Goal: Task Accomplishment & Management: Manage account settings

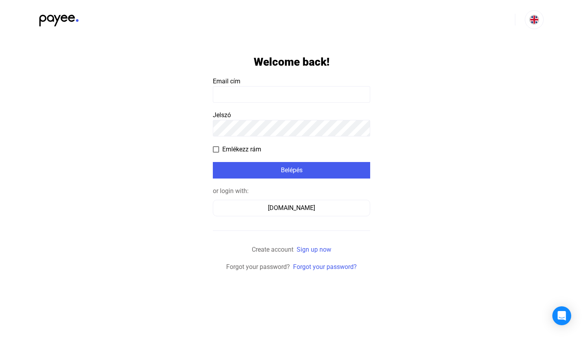
click at [249, 96] on input at bounding box center [291, 94] width 157 height 17
click at [264, 97] on input at bounding box center [291, 94] width 157 height 17
click at [266, 93] on input at bounding box center [291, 94] width 157 height 17
click at [253, 92] on input at bounding box center [291, 94] width 157 height 17
type input "**********"
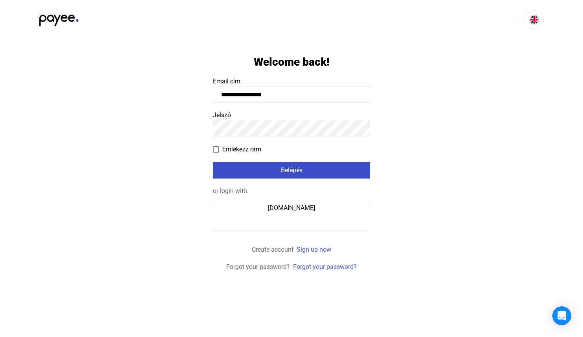
click at [269, 175] on button "Belépés" at bounding box center [291, 170] width 157 height 17
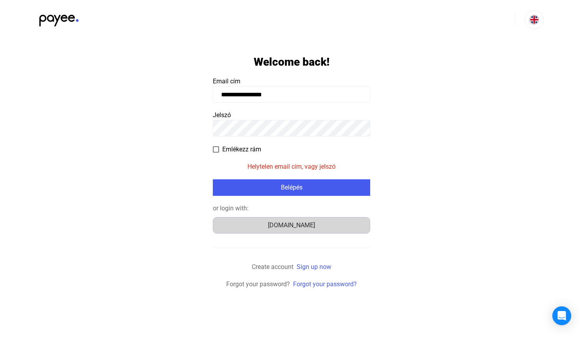
click at [256, 230] on button "[DOMAIN_NAME]" at bounding box center [291, 225] width 157 height 17
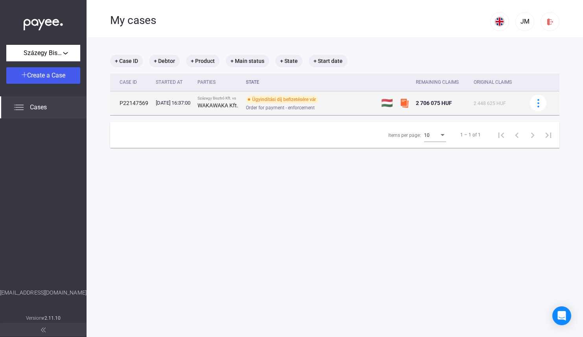
click at [355, 103] on div "Ügyindítási díj befizetésére vár Order for payment - enforcement" at bounding box center [309, 103] width 126 height 15
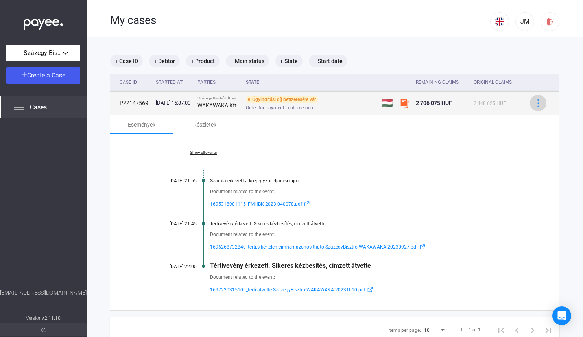
click at [542, 107] on img at bounding box center [538, 103] width 8 height 8
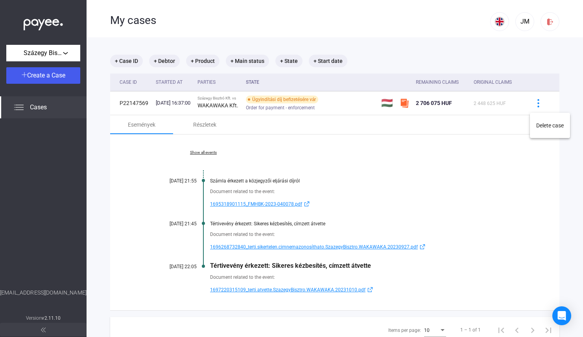
click at [541, 107] on div at bounding box center [291, 168] width 583 height 337
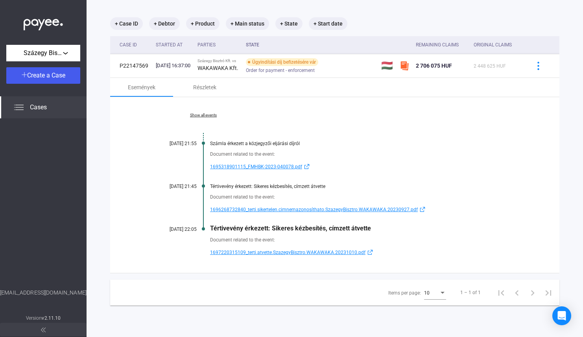
click at [33, 106] on span "Cases" at bounding box center [38, 107] width 17 height 9
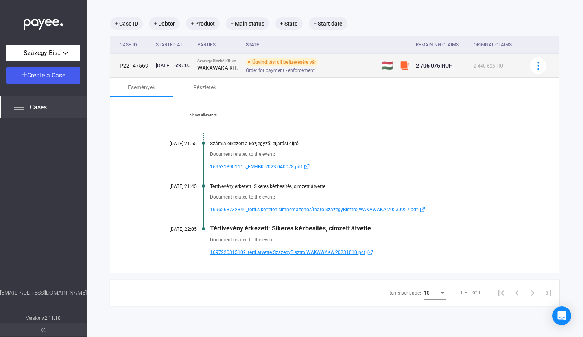
click at [449, 68] on span "2 706 075 HUF" at bounding box center [434, 66] width 36 height 6
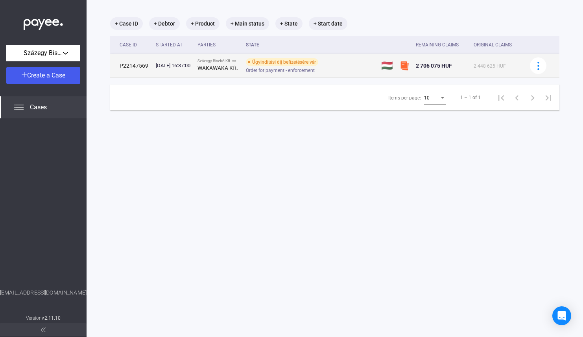
click at [345, 70] on div "Order for payment - enforcement" at bounding box center [309, 71] width 126 height 6
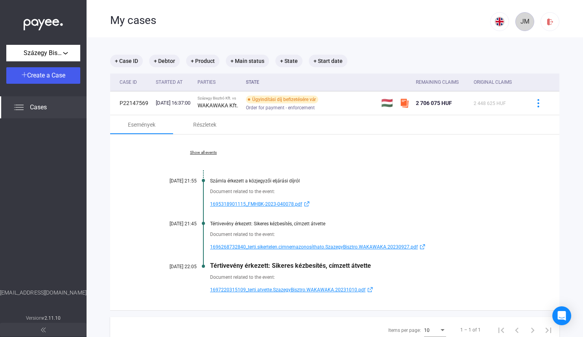
click at [520, 24] on div "JM" at bounding box center [524, 21] width 13 height 9
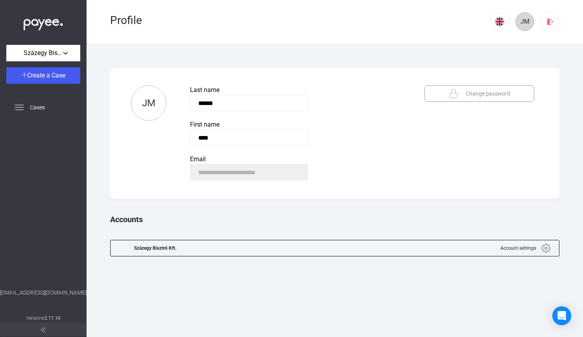
click at [520, 24] on div "JM" at bounding box center [524, 21] width 13 height 9
click at [66, 52] on div "Százegy Bisztró Kft." at bounding box center [43, 53] width 69 height 10
click at [56, 70] on span "Százegy Bisztró Kft." at bounding box center [37, 70] width 49 height 9
click at [40, 102] on div "Cases" at bounding box center [43, 107] width 87 height 22
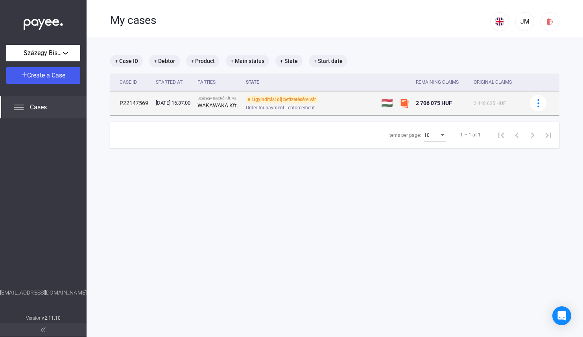
click at [213, 105] on strong "WAKAWAKA Kft." at bounding box center [218, 105] width 41 height 6
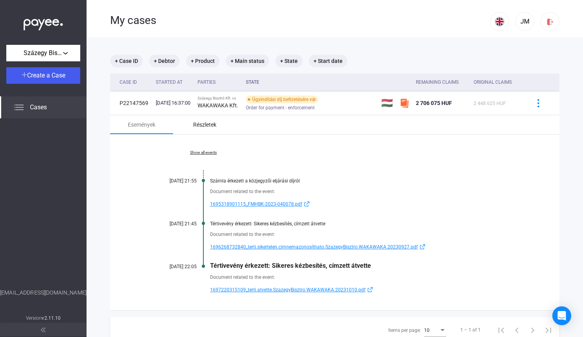
click at [204, 129] on div "Részletek" at bounding box center [204, 124] width 23 height 9
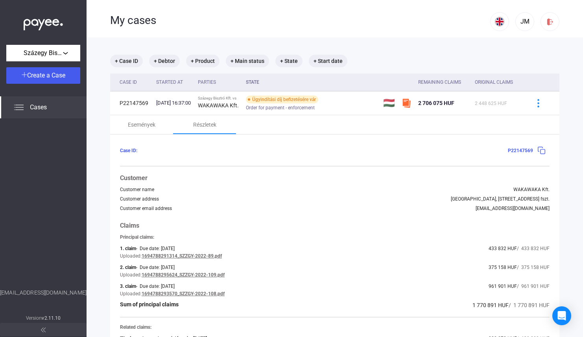
drag, startPoint x: 65, startPoint y: 294, endPoint x: 20, endPoint y: 293, distance: 45.3
click at [20, 293] on div "hello@payee.tech" at bounding box center [43, 301] width 87 height 25
copy div "hello@payee.tech"
